Goal: Transaction & Acquisition: Purchase product/service

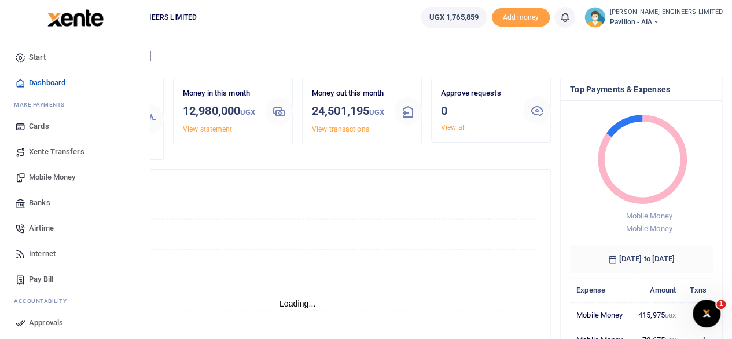
click at [57, 178] on span "Mobile Money" at bounding box center [52, 177] width 46 height 12
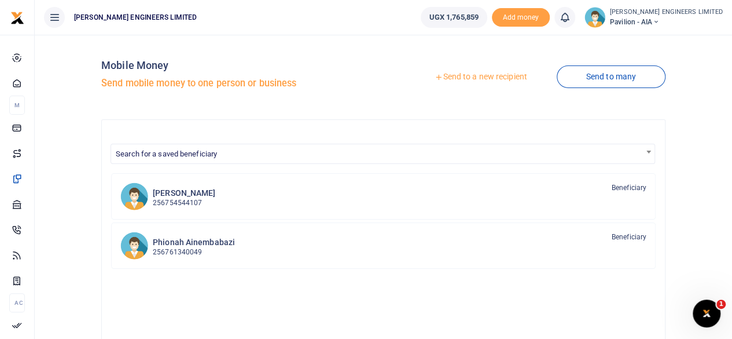
click at [485, 76] on link "Send to a new recipient" at bounding box center [480, 77] width 151 height 21
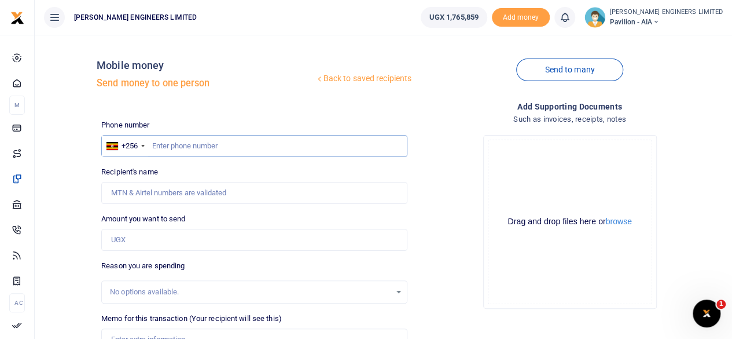
click at [209, 145] on input "text" at bounding box center [254, 146] width 306 height 22
type input "0773047146"
type input "Yonah Ariho"
type input "0773047"
type input "0"
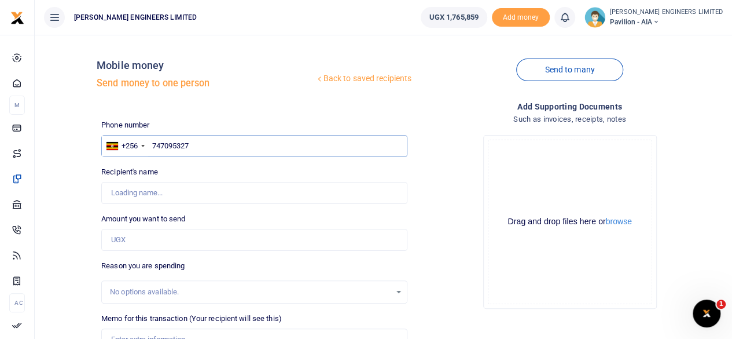
type input "747095327"
click at [132, 238] on input "Amount you want to send" at bounding box center [254, 240] width 306 height 22
type input "[PERSON_NAME]"
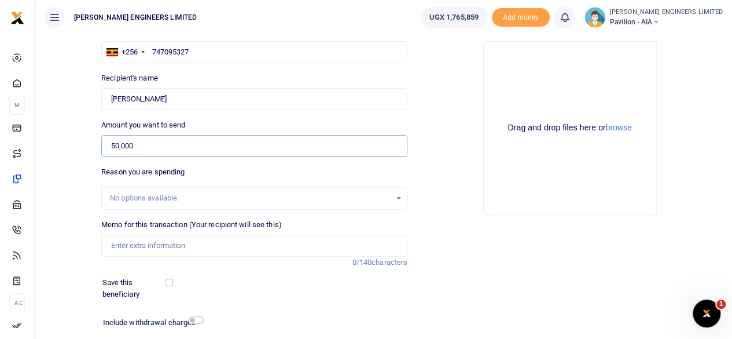
scroll to position [116, 0]
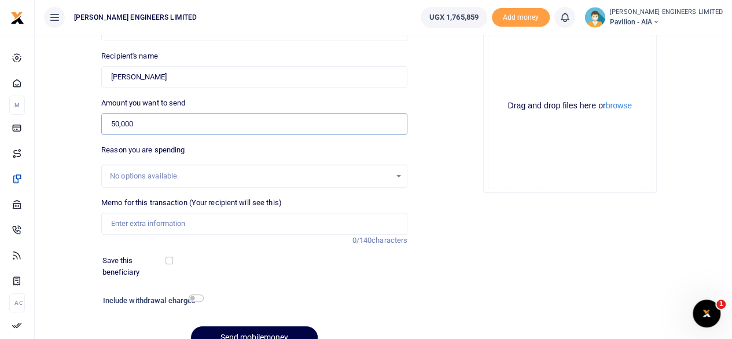
type input "50,000"
drag, startPoint x: 127, startPoint y: 226, endPoint x: 155, endPoint y: 253, distance: 38.9
click at [127, 226] on input "Memo for this transaction (Your recipient will see this)" at bounding box center [254, 223] width 306 height 22
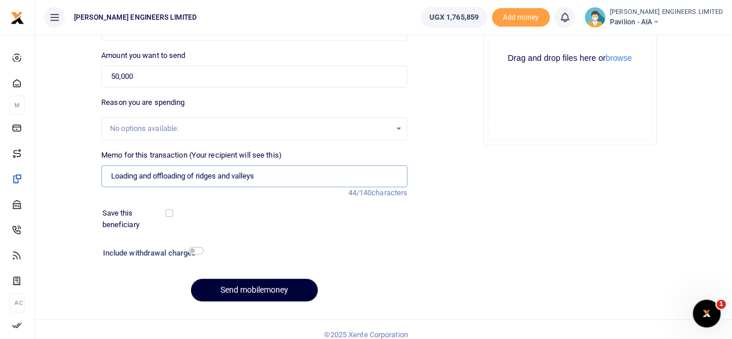
scroll to position [172, 0]
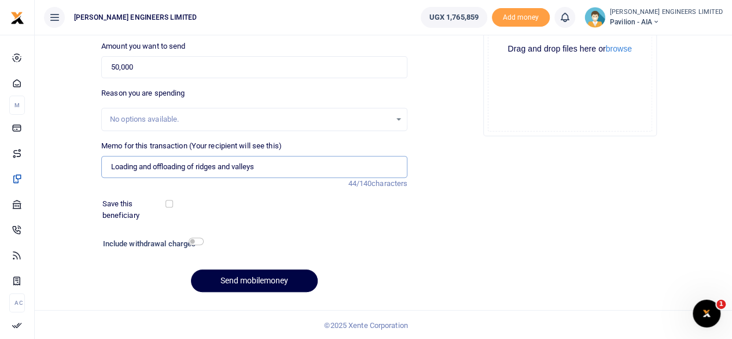
type input "Loading and offloading of ridges and valleys"
click at [200, 241] on input "checkbox" at bounding box center [196, 241] width 15 height 8
checkbox input "true"
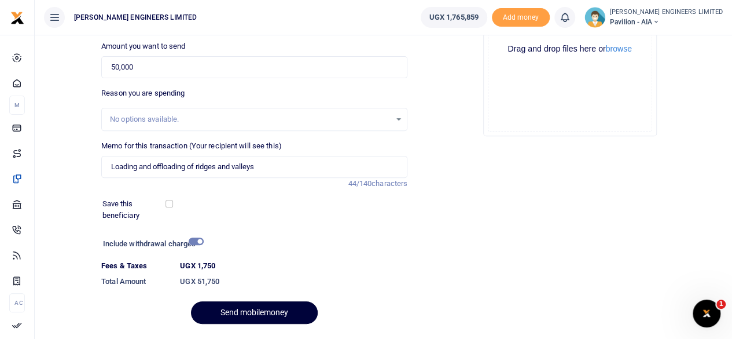
click at [273, 310] on button "Send mobilemoney" at bounding box center [254, 312] width 127 height 23
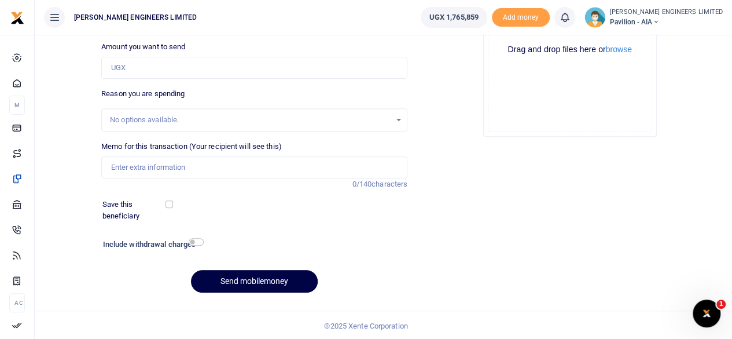
scroll to position [172, 0]
click at [571, 23] on icon at bounding box center [565, 17] width 12 height 13
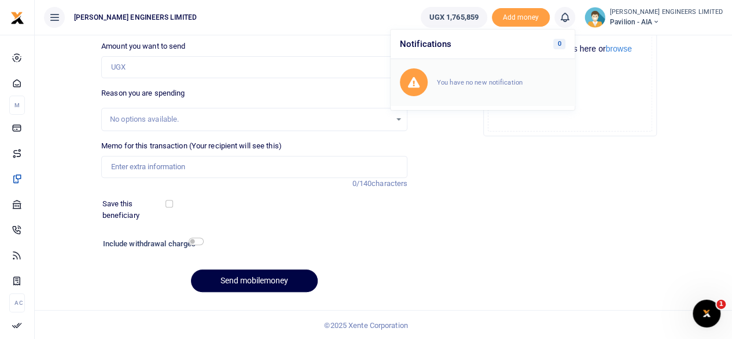
click at [506, 84] on small "You have no new notification" at bounding box center [480, 82] width 86 height 8
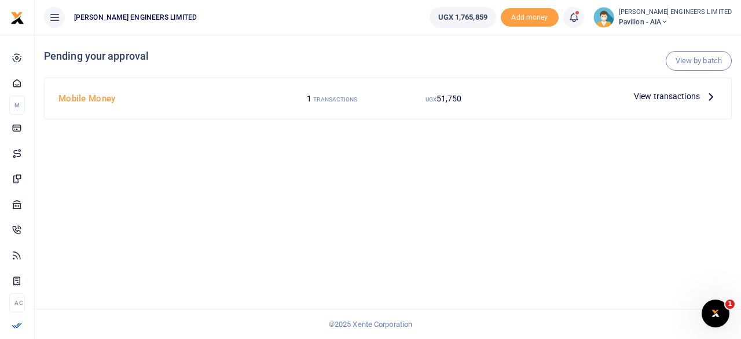
click at [654, 95] on span "View transactions" at bounding box center [667, 96] width 66 height 13
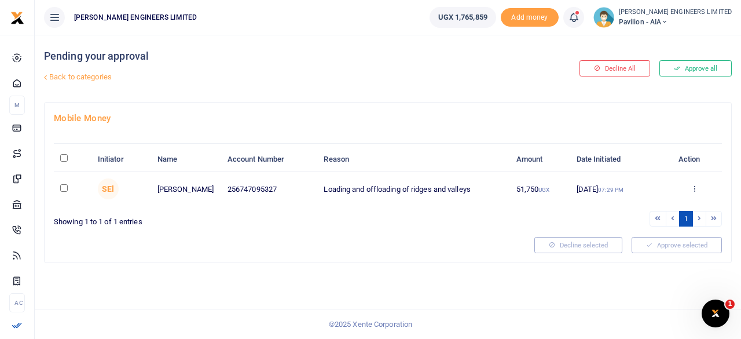
click at [63, 188] on input "checkbox" at bounding box center [64, 188] width 8 height 8
checkbox input "true"
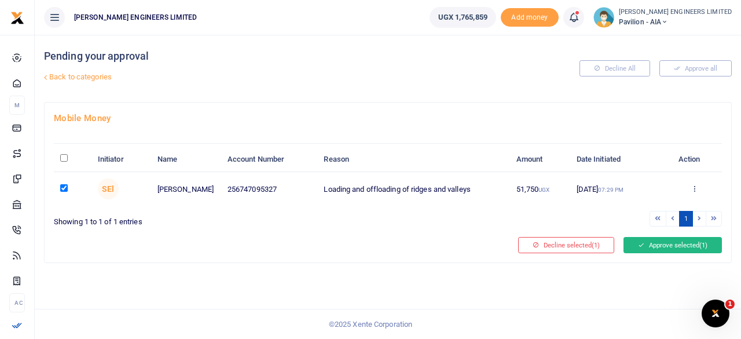
click at [662, 245] on button "Approve selected (1)" at bounding box center [672, 245] width 98 height 16
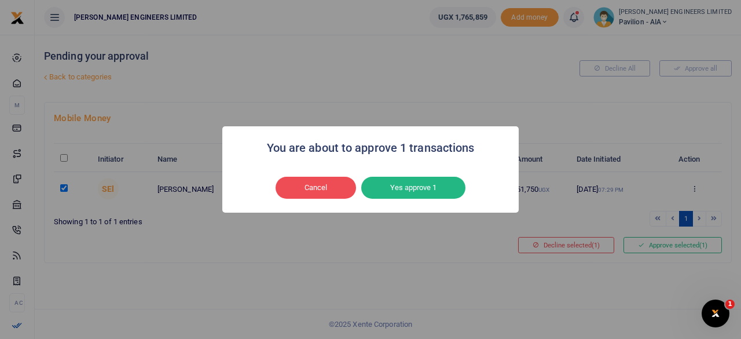
drag, startPoint x: 414, startPoint y: 189, endPoint x: 422, endPoint y: 194, distance: 9.6
click at [414, 190] on button "Yes approve 1" at bounding box center [413, 188] width 104 height 22
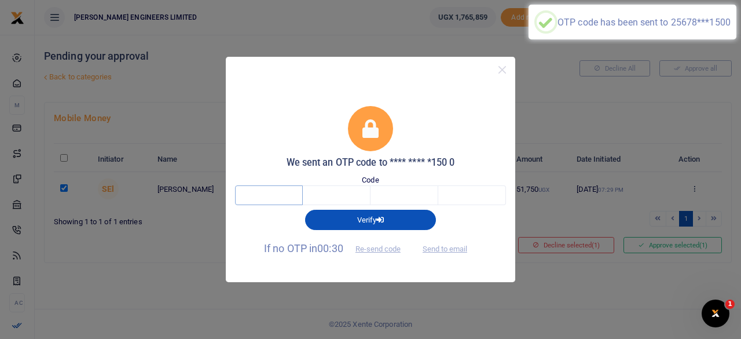
click at [283, 194] on input "text" at bounding box center [269, 195] width 68 height 20
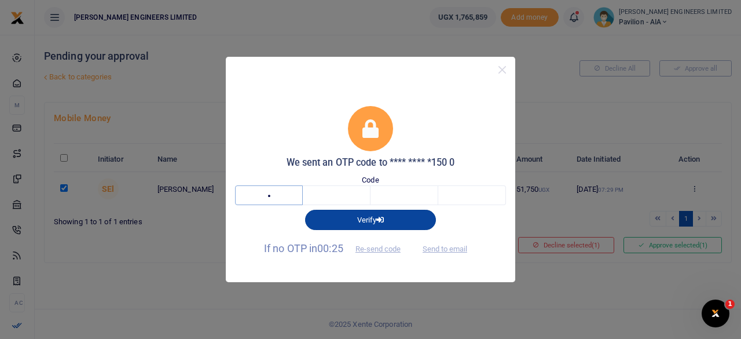
type input "1"
type input "4"
type input "5"
type input "1"
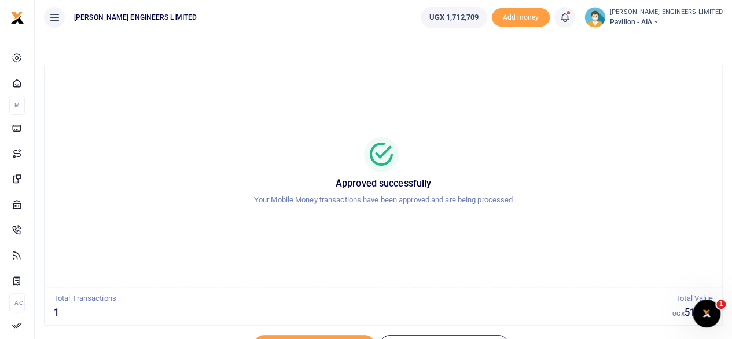
click at [659, 21] on icon at bounding box center [655, 22] width 7 height 8
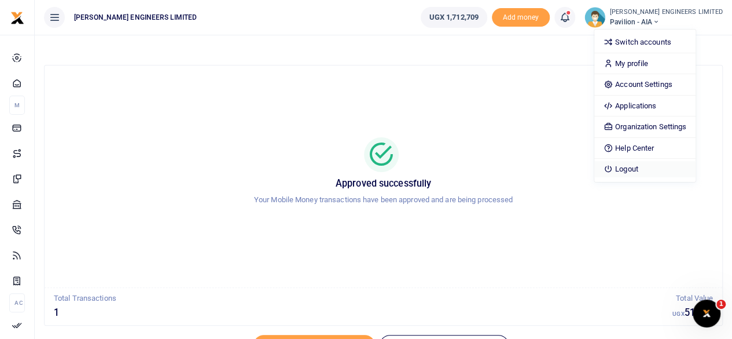
click at [650, 166] on link "Logout" at bounding box center [644, 169] width 101 height 16
